Goal: Entertainment & Leisure: Consume media (video, audio)

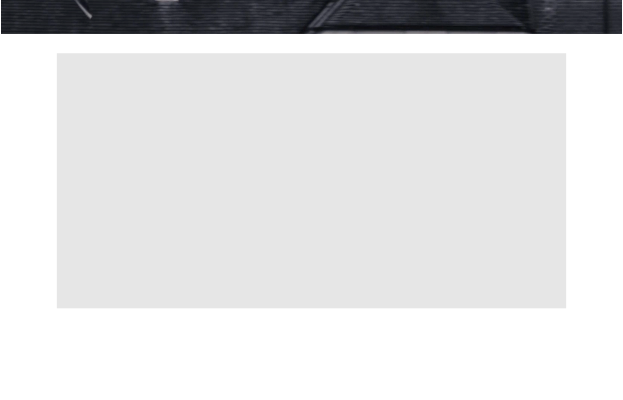
scroll to position [327, 0]
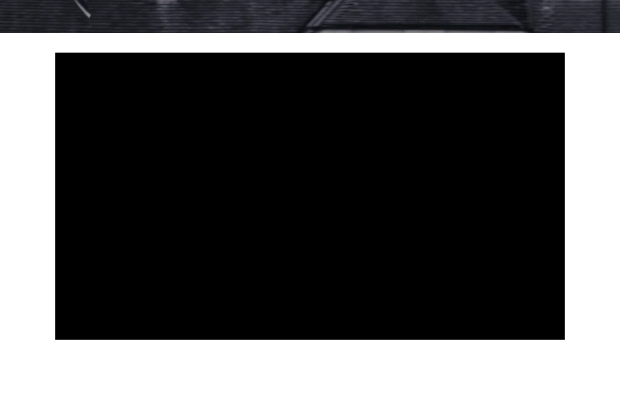
click at [261, 183] on video at bounding box center [310, 196] width 510 height 287
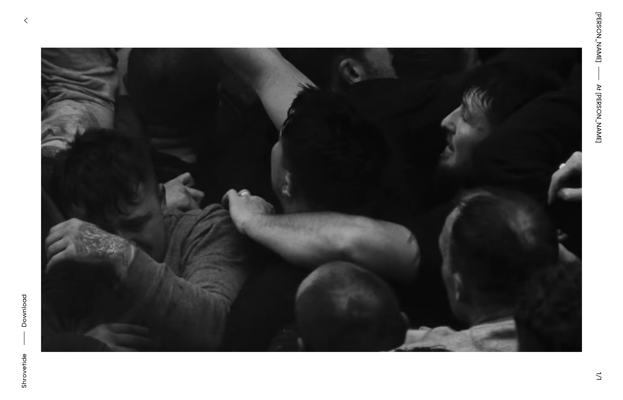
click at [302, 376] on div at bounding box center [311, 200] width 541 height 376
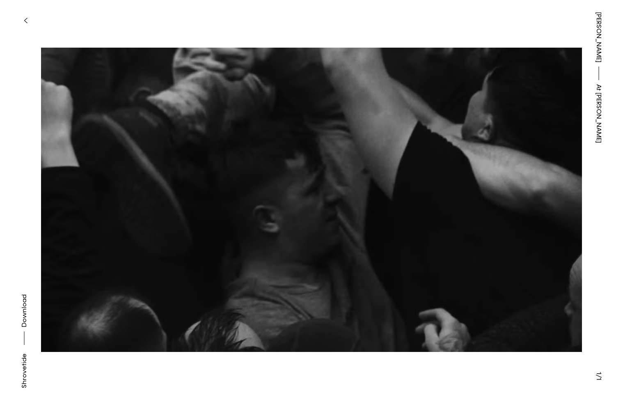
click at [28, 19] on button "button" at bounding box center [25, 20] width 18 height 18
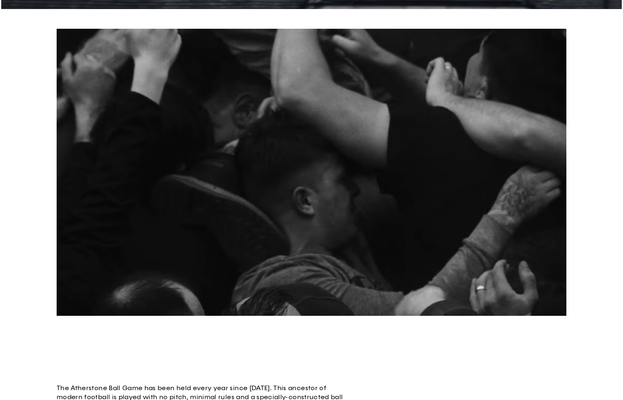
scroll to position [360, 0]
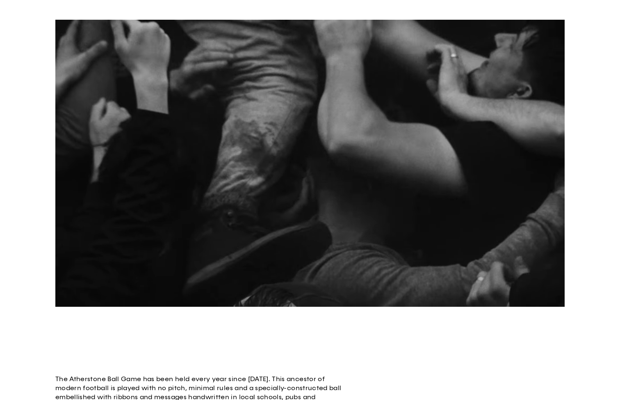
click at [163, 113] on video at bounding box center [310, 163] width 510 height 287
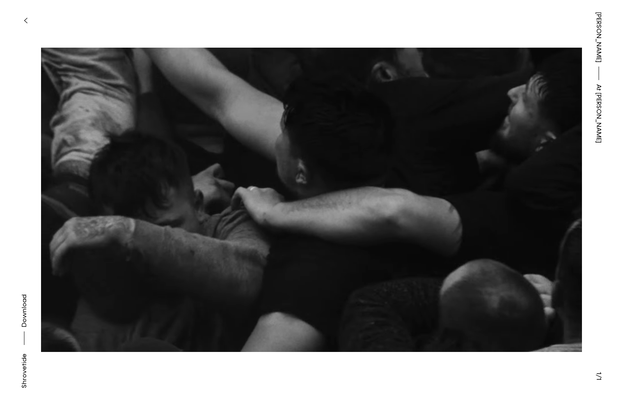
click at [26, 20] on icon "button" at bounding box center [26, 20] width 4 height 7
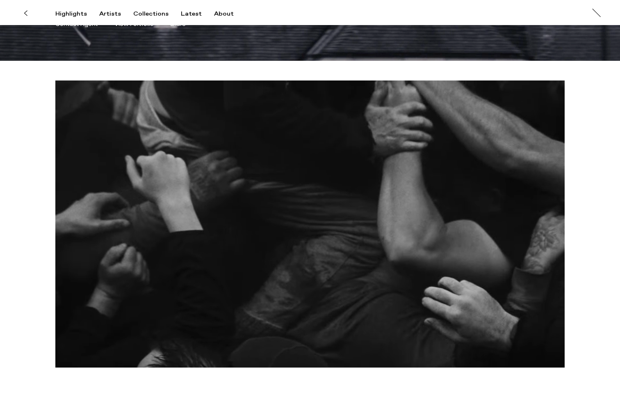
scroll to position [298, 0]
